Goal: Navigation & Orientation: Find specific page/section

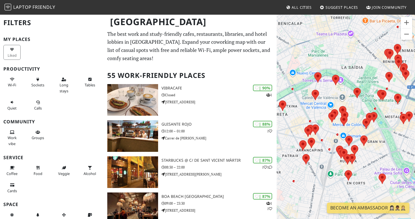
drag, startPoint x: 339, startPoint y: 92, endPoint x: 332, endPoint y: 98, distance: 9.0
click at [332, 98] on div at bounding box center [345, 123] width 138 height 219
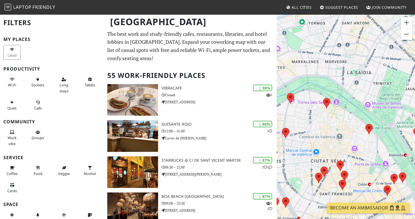
drag, startPoint x: 311, startPoint y: 110, endPoint x: 333, endPoint y: 117, distance: 23.6
click at [333, 117] on div at bounding box center [345, 123] width 138 height 219
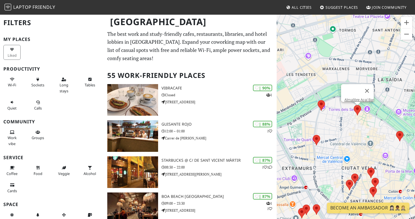
click at [353, 105] on area at bounding box center [353, 105] width 0 height 0
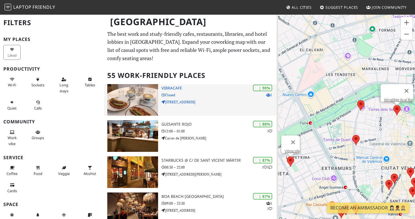
scroll to position [33, 0]
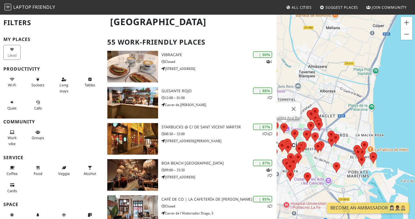
drag, startPoint x: 327, startPoint y: 158, endPoint x: 363, endPoint y: 157, distance: 35.8
click at [363, 157] on div "Almalibre Açaí Bar" at bounding box center [345, 123] width 138 height 219
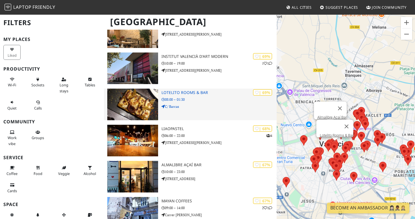
scroll to position [791, 0]
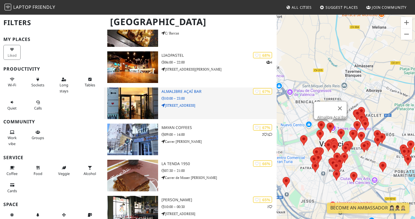
click at [198, 96] on p "10:00 – 23:00" at bounding box center [218, 98] width 115 height 5
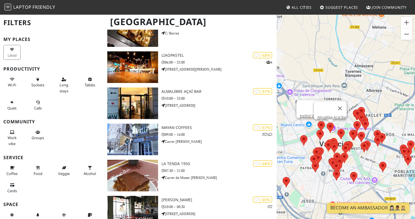
click at [317, 121] on area at bounding box center [317, 121] width 0 height 0
click at [313, 114] on link "Institut Valencià d'Art Modern" at bounding box center [323, 116] width 46 height 4
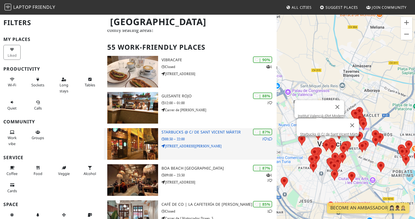
scroll to position [34, 0]
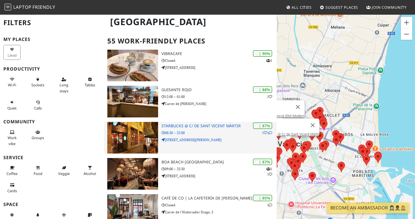
click at [206, 137] on p "C/ de Sant Vicent Màrtir, 44" at bounding box center [218, 139] width 115 height 5
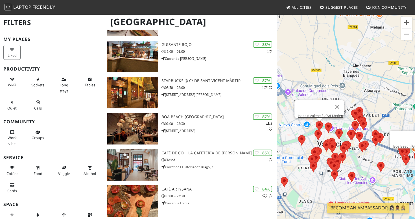
scroll to position [83, 0]
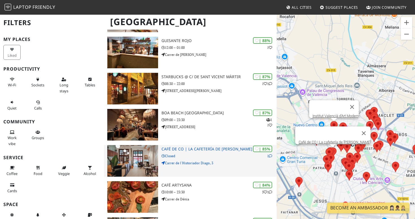
click at [200, 152] on div "| 85% 1 Café de CO | La cafetería de Wayco Abastos Closed Carrer de l'Historiad…" at bounding box center [218, 161] width 115 height 32
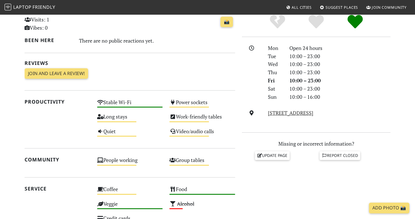
scroll to position [65, 0]
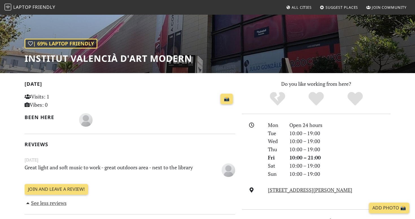
scroll to position [72, 0]
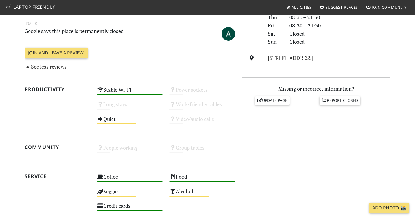
scroll to position [212, 0]
